Goal: Task Accomplishment & Management: Manage account settings

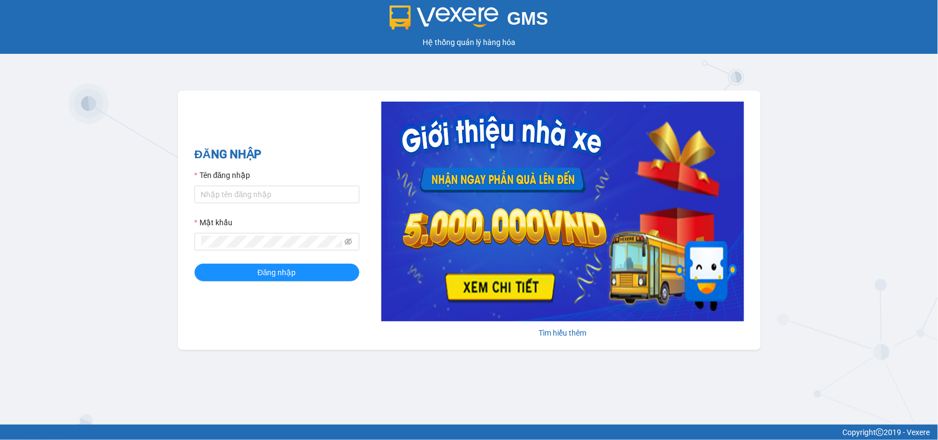
click at [290, 180] on div "Tên đăng nhập" at bounding box center [277, 177] width 165 height 16
click at [278, 191] on input "Tên đăng nhập" at bounding box center [277, 195] width 165 height 18
type input "giangnho.phuongnam"
click at [195, 264] on button "Đăng nhập" at bounding box center [277, 273] width 165 height 18
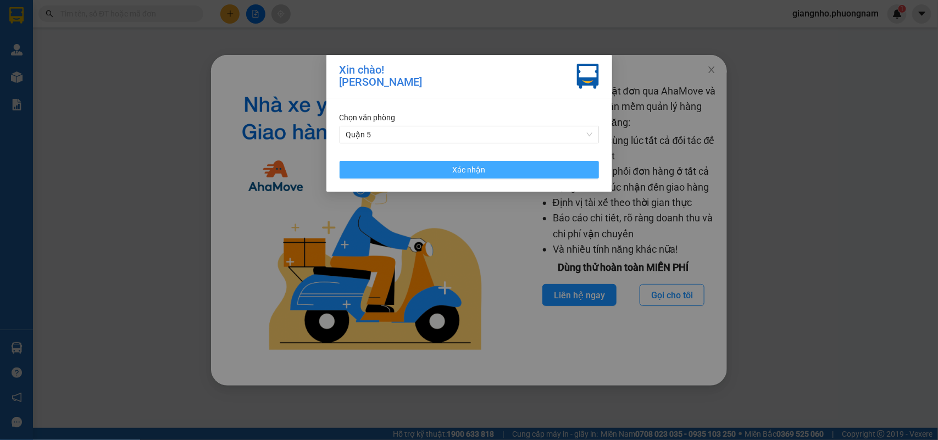
click at [427, 165] on button "Xác nhận" at bounding box center [469, 170] width 259 height 18
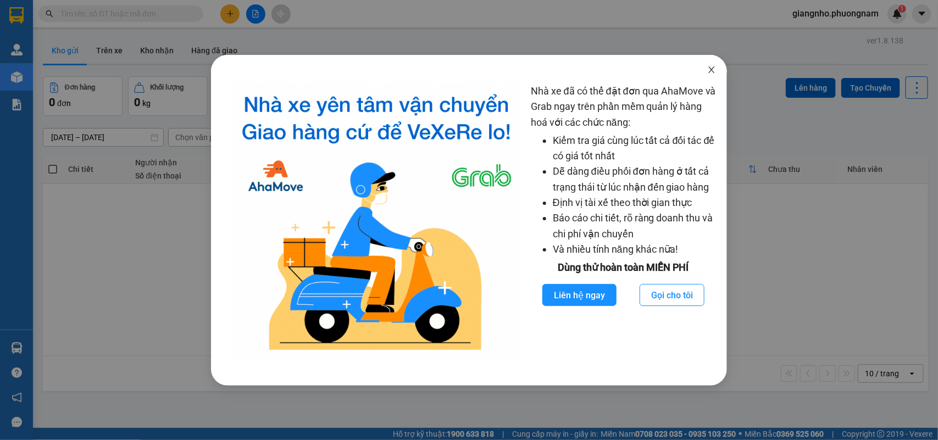
click at [712, 70] on icon "close" at bounding box center [712, 70] width 6 height 7
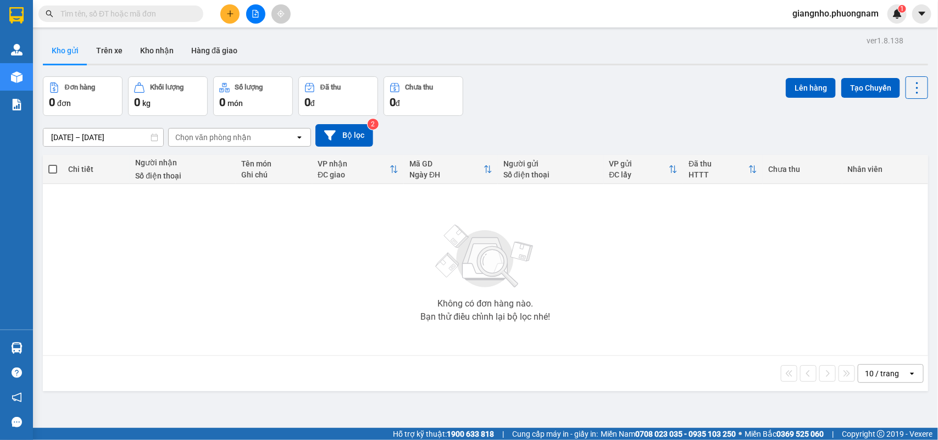
click at [159, 5] on span at bounding box center [120, 13] width 165 height 16
click at [156, 15] on input "text" at bounding box center [125, 14] width 130 height 12
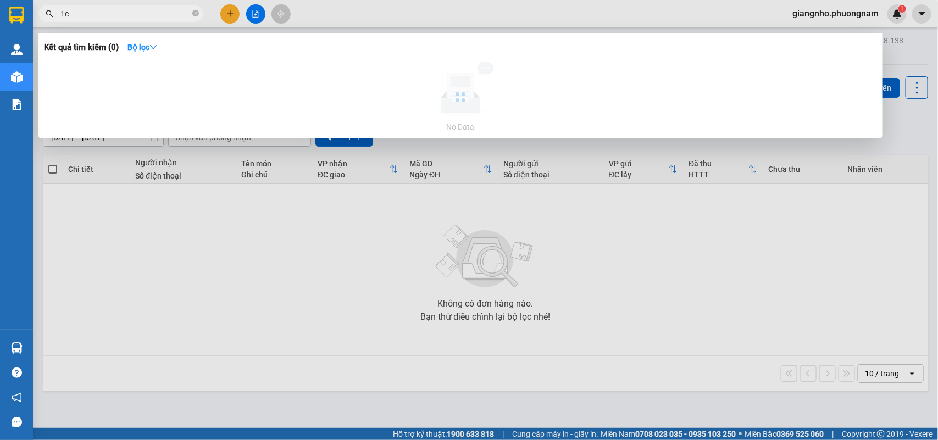
type input "1"
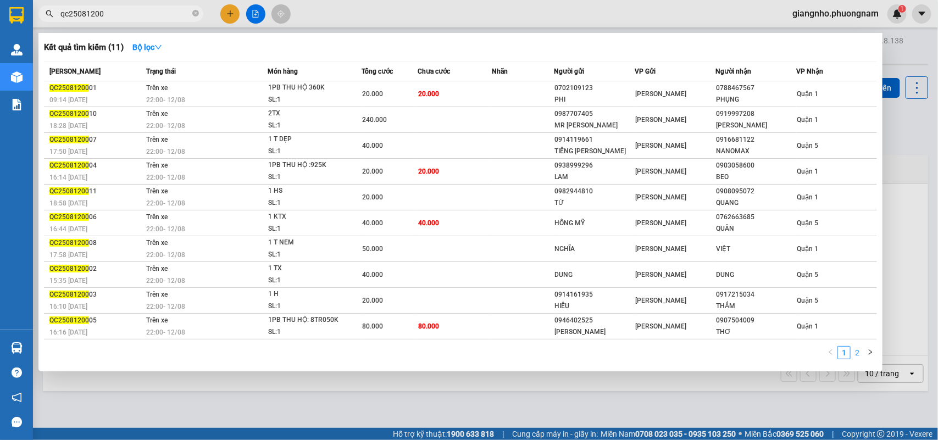
type input "qc25081200"
click at [861, 353] on link "2" at bounding box center [858, 353] width 12 height 12
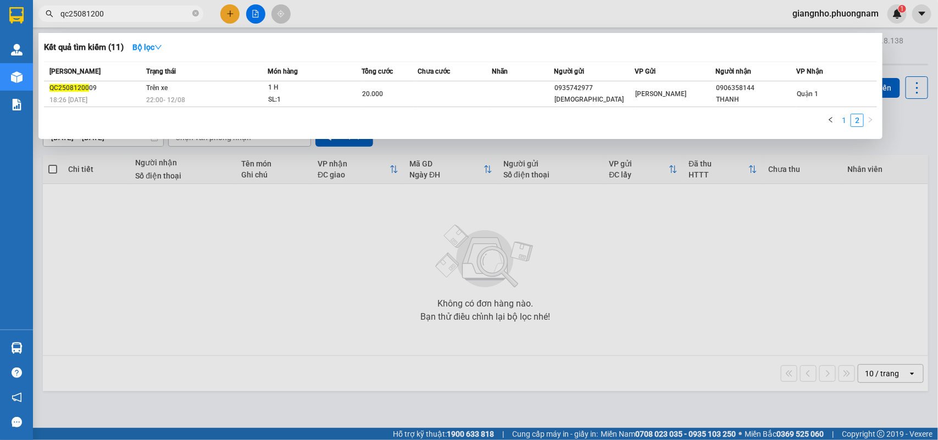
click at [847, 117] on link "1" at bounding box center [844, 120] width 12 height 12
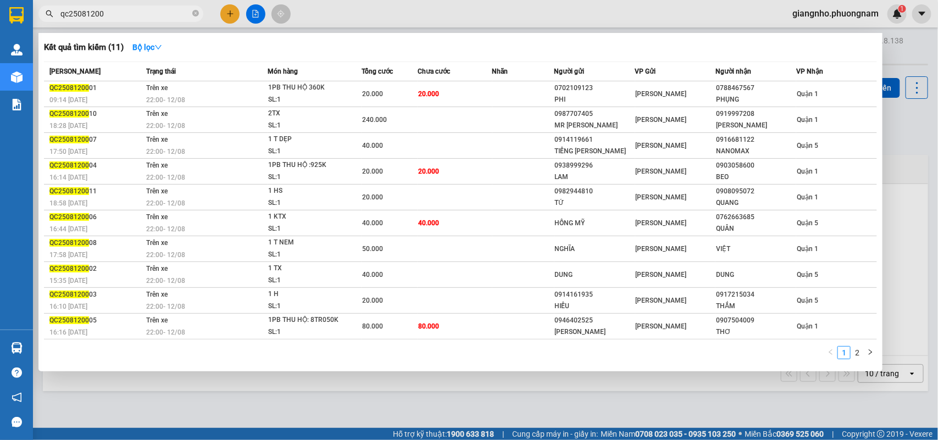
click at [810, 9] on div at bounding box center [469, 220] width 938 height 440
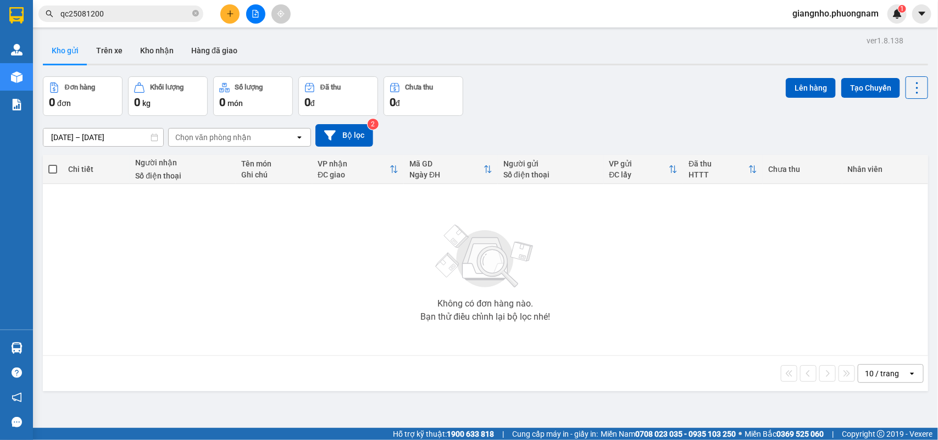
click at [826, 14] on span "giangnho.phuongnam" at bounding box center [836, 14] width 104 height 14
click at [828, 36] on span "Đăng xuất" at bounding box center [840, 34] width 82 height 12
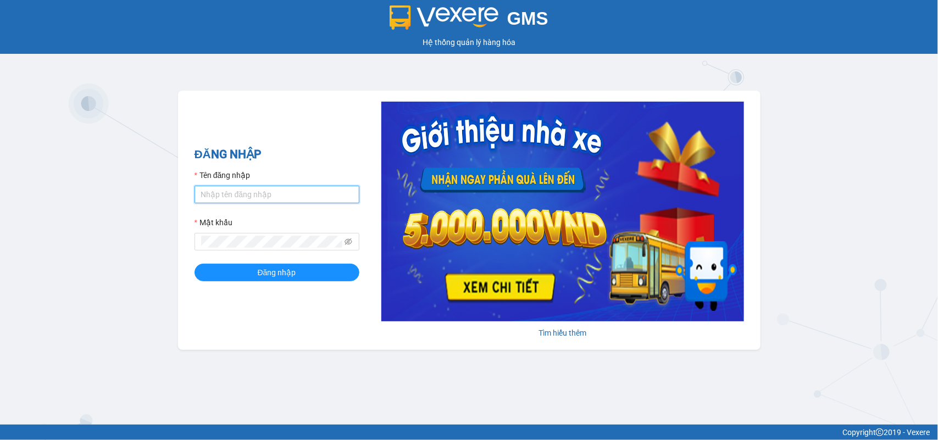
click at [253, 195] on input "Tên đăng nhập" at bounding box center [277, 195] width 165 height 18
type input "giangnho.phuongnam"
click at [252, 227] on div "Mật khẩu" at bounding box center [277, 225] width 165 height 16
click at [195, 264] on button "Đăng nhập" at bounding box center [277, 273] width 165 height 18
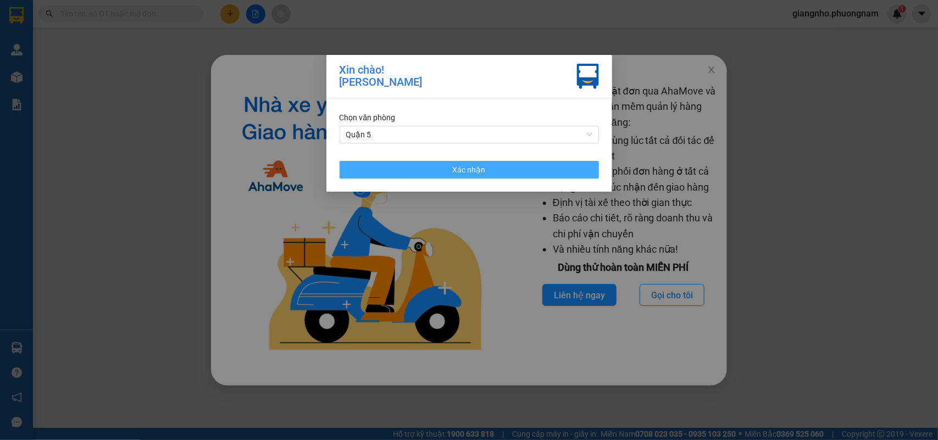
click at [447, 163] on button "Xác nhận" at bounding box center [469, 170] width 259 height 18
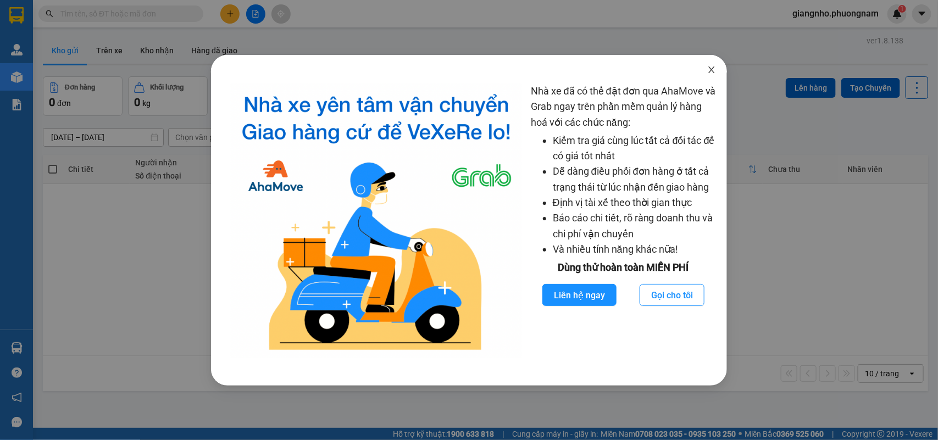
click at [715, 66] on icon "close" at bounding box center [711, 69] width 9 height 9
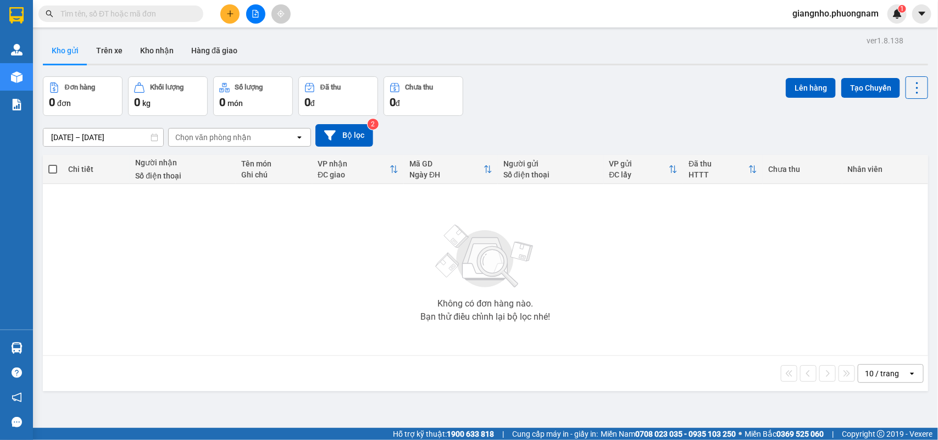
click at [800, 13] on span "giangnho.phuongnam" at bounding box center [836, 14] width 104 height 14
click at [810, 51] on span "Đổi mật khẩu" at bounding box center [840, 52] width 82 height 12
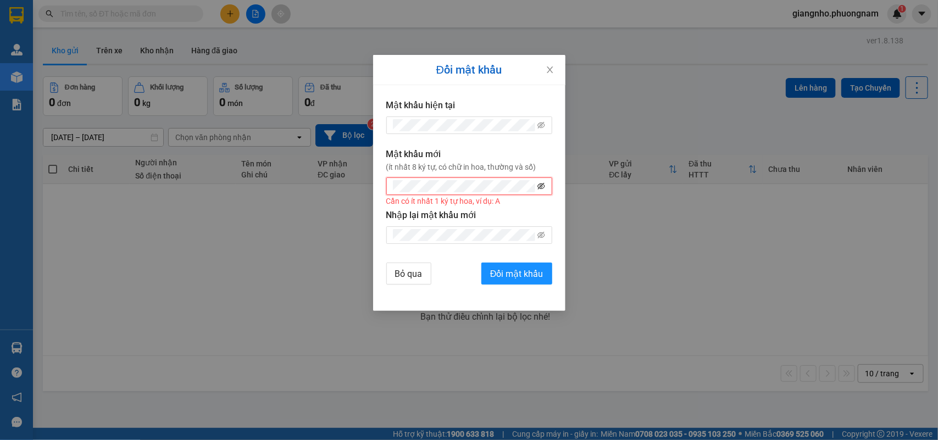
click at [545, 185] on icon "eye-invisible" at bounding box center [542, 187] width 8 height 8
click at [449, 182] on span at bounding box center [469, 187] width 166 height 18
drag, startPoint x: 451, startPoint y: 180, endPoint x: 309, endPoint y: 215, distance: 145.6
click at [309, 215] on div "Đổi mật khẩu Mật khẩu hiện tại Mật khẩu mới (ít nhất 8 ký tự, có chữ in hoa, th…" at bounding box center [469, 220] width 938 height 440
click at [502, 275] on span "Đổi mật khẩu" at bounding box center [516, 274] width 53 height 14
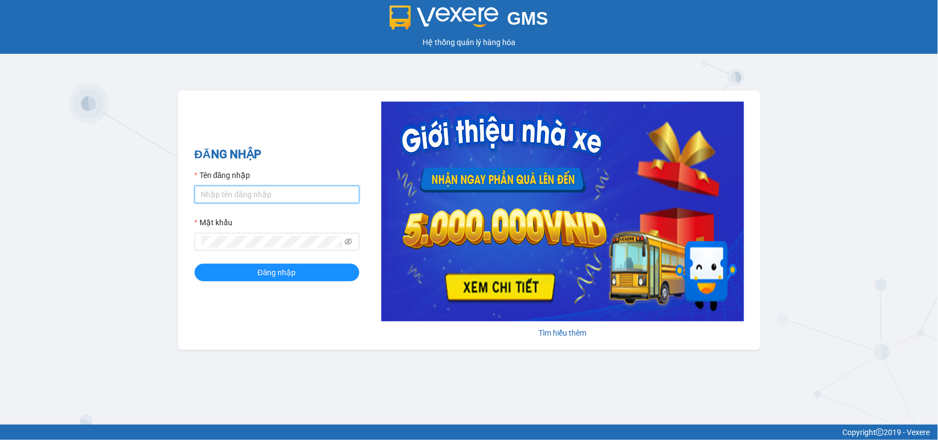
click at [302, 196] on input "Tên đăng nhập" at bounding box center [277, 195] width 165 height 18
click at [254, 128] on div "ĐĂNG NHẬP Tên đăng nhập Mật khẩu Đăng nhập Tìm hiểu thêm" at bounding box center [469, 220] width 583 height 259
